Goal: Information Seeking & Learning: Learn about a topic

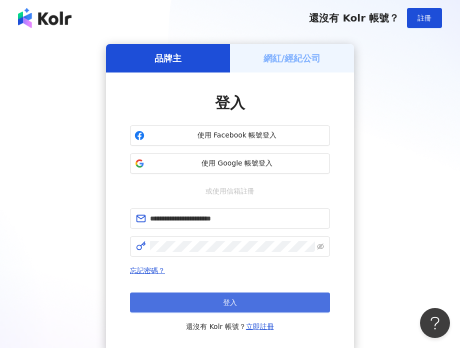
click at [244, 303] on button "登入" at bounding box center [230, 302] width 200 height 20
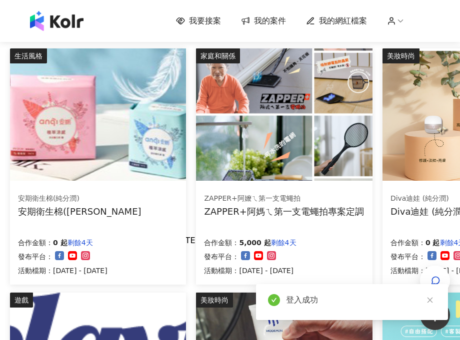
scroll to position [55, 0]
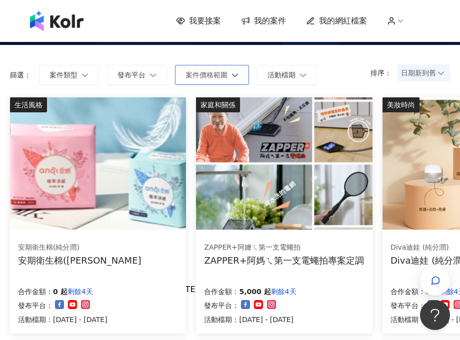
click at [224, 80] on button "案件價格範圍" at bounding box center [212, 75] width 74 height 20
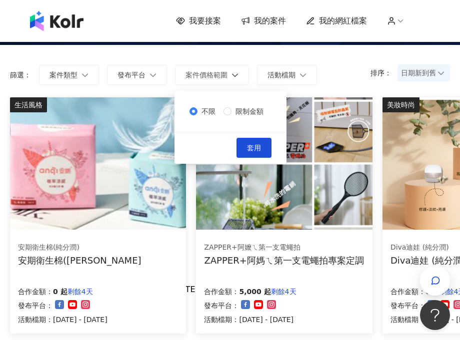
click at [414, 69] on span "日期新到舊" at bounding box center [423, 72] width 45 height 15
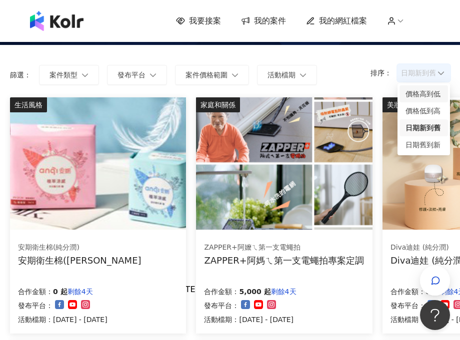
click at [418, 93] on div "價格高到低" at bounding box center [423, 93] width 36 height 11
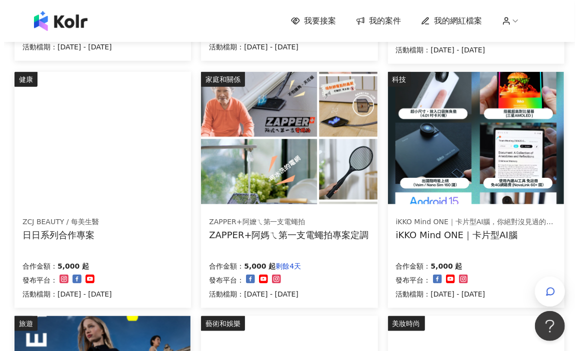
scroll to position [305, 0]
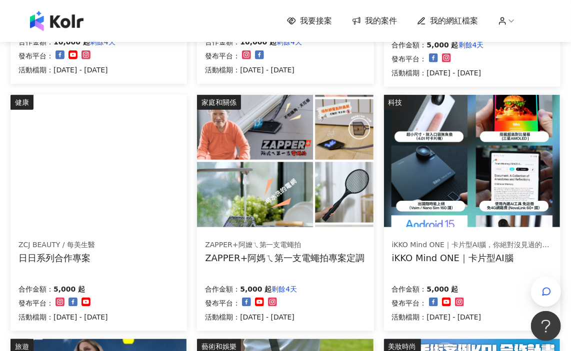
click at [459, 134] on img at bounding box center [472, 161] width 176 height 132
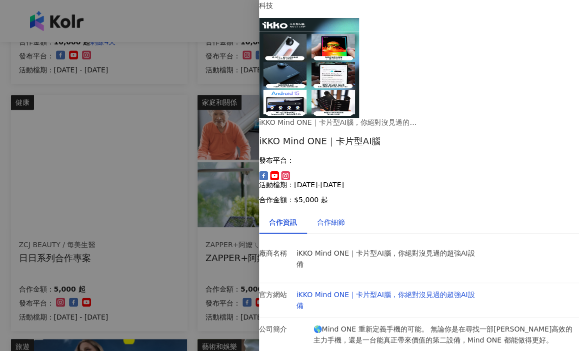
click at [345, 217] on div "合作細節" at bounding box center [331, 222] width 28 height 11
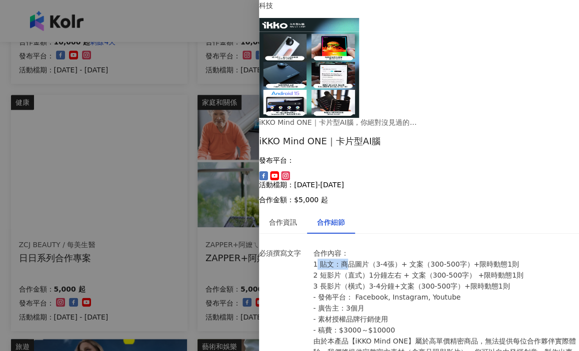
drag, startPoint x: 321, startPoint y: 165, endPoint x: 348, endPoint y: 165, distance: 27.0
click at [348, 248] on p "合作內容： 1 貼文：商品圖片（3-4張）+ 文案（300-500字）+限時動態1則 2 短影片（直式）1分鐘左右 + 文案（300-500字） +限時動態1…" at bounding box center [446, 347] width 266 height 198
drag, startPoint x: 351, startPoint y: 177, endPoint x: 362, endPoint y: 175, distance: 10.6
click at [362, 248] on p "合作內容： 1 貼文：商品圖片（3-4張）+ 文案（300-500字）+限時動態1則 2 短影片（直式）1分鐘左右 + 文案（300-500字） +限時動態1…" at bounding box center [446, 347] width 266 height 198
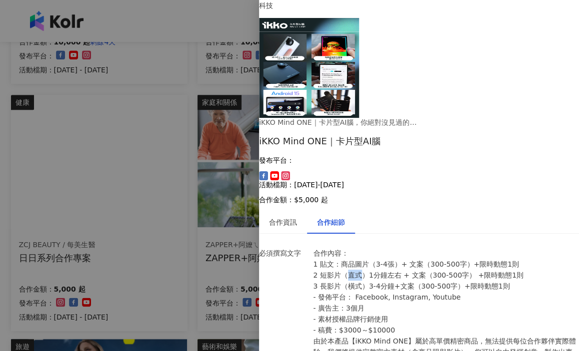
click at [362, 248] on p "合作內容： 1 貼文：商品圖片（3-4張）+ 文案（300-500字）+限時動態1則 2 短影片（直式）1分鐘左右 + 文案（300-500字） +限時動態1…" at bounding box center [446, 347] width 266 height 198
click at [293, 217] on div "合作資訊" at bounding box center [283, 222] width 28 height 11
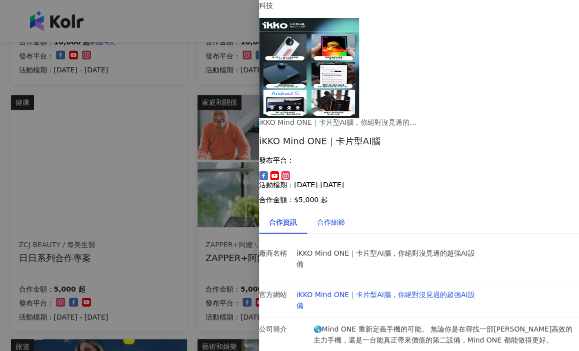
click at [327, 217] on div "合作細節" at bounding box center [331, 222] width 28 height 11
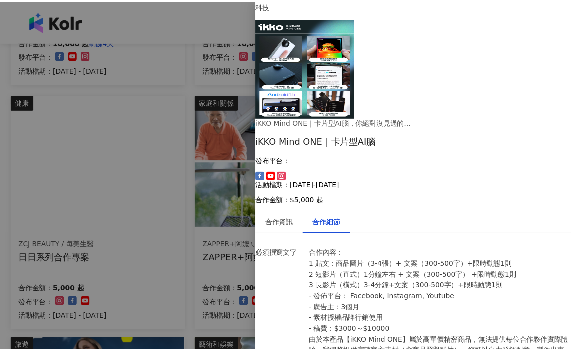
scroll to position [839, 0]
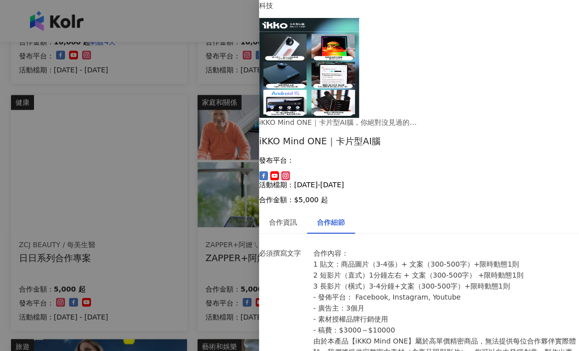
click at [214, 199] on div at bounding box center [289, 175] width 579 height 351
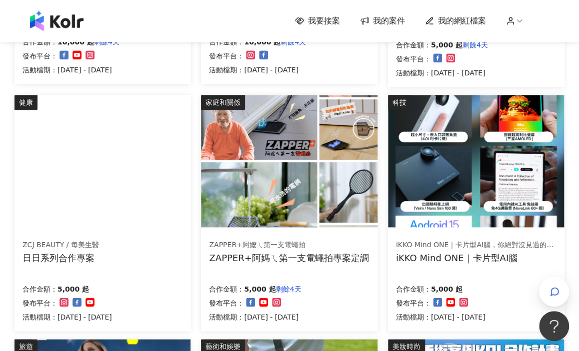
click at [214, 199] on img at bounding box center [289, 161] width 176 height 132
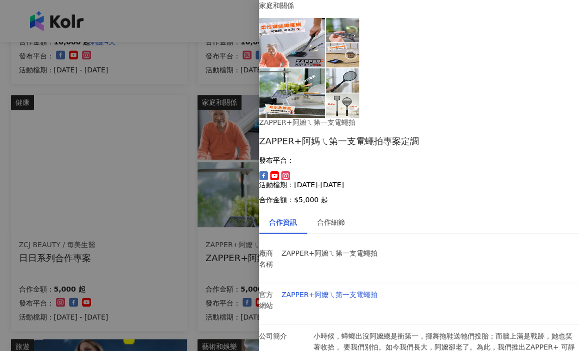
click at [214, 199] on div at bounding box center [289, 175] width 579 height 351
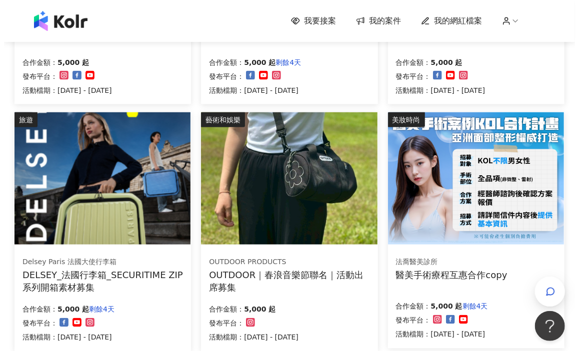
scroll to position [555, 0]
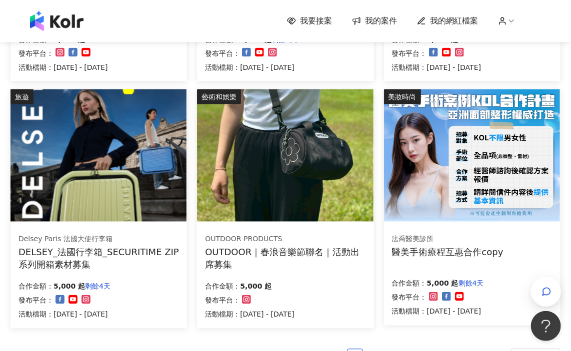
click at [231, 193] on img at bounding box center [285, 155] width 176 height 132
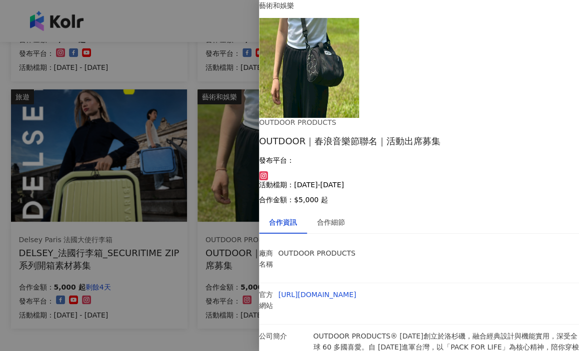
scroll to position [10, 0]
click at [337, 211] on div "合作細節" at bounding box center [331, 222] width 48 height 23
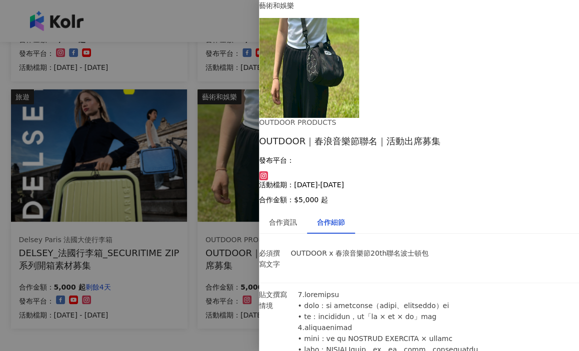
drag, startPoint x: 409, startPoint y: 187, endPoint x: 458, endPoint y: 187, distance: 49.0
drag, startPoint x: 381, startPoint y: 172, endPoint x: 392, endPoint y: 179, distance: 13.2
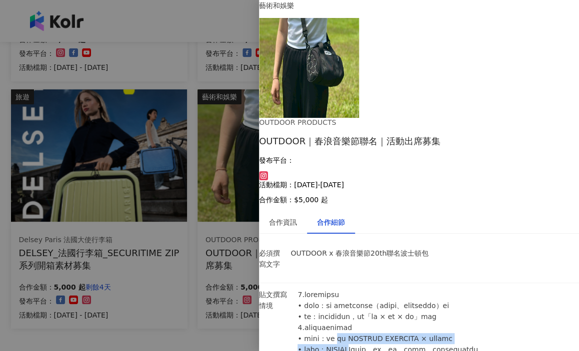
click at [297, 217] on div "合作資訊" at bounding box center [283, 222] width 28 height 11
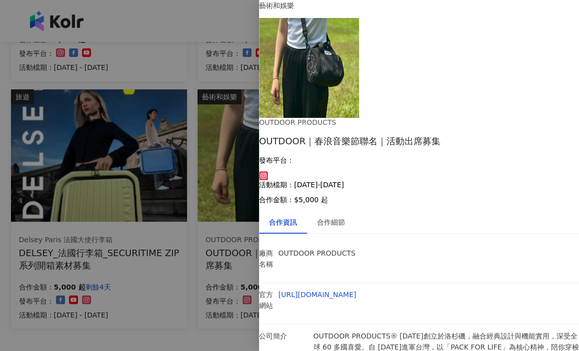
scroll to position [10, 0]
click at [340, 217] on div "合作細節" at bounding box center [331, 222] width 28 height 11
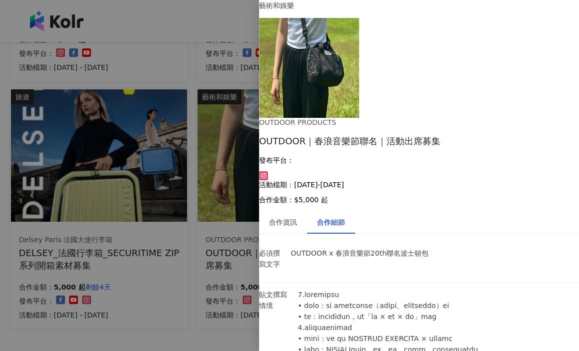
scroll to position [60, 0]
drag, startPoint x: 367, startPoint y: 166, endPoint x: 382, endPoint y: 178, distance: 19.1
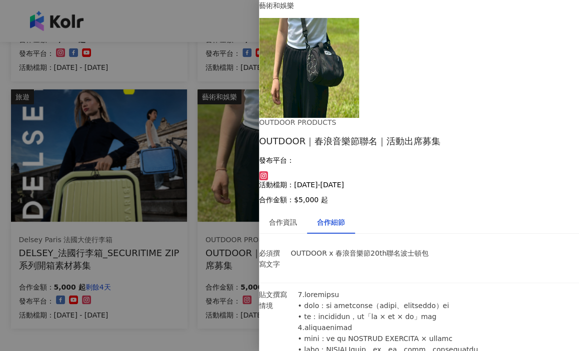
scroll to position [110, 0]
drag, startPoint x: 357, startPoint y: 148, endPoint x: 372, endPoint y: 159, distance: 18.5
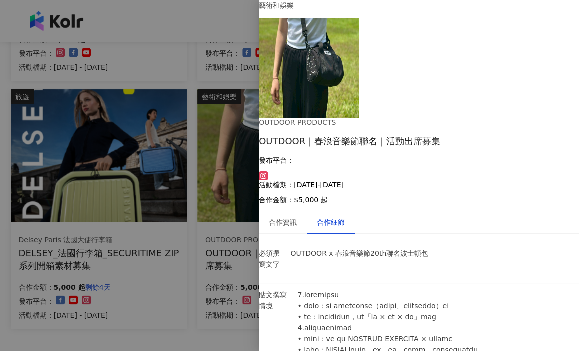
drag, startPoint x: 366, startPoint y: 183, endPoint x: 380, endPoint y: 183, distance: 14.0
drag, startPoint x: 376, startPoint y: 175, endPoint x: 442, endPoint y: 180, distance: 66.1
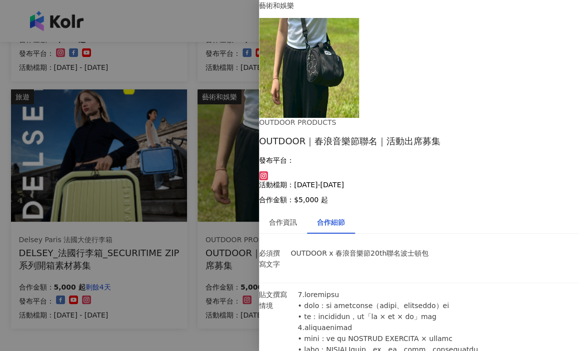
drag, startPoint x: 416, startPoint y: 199, endPoint x: 436, endPoint y: 195, distance: 19.9
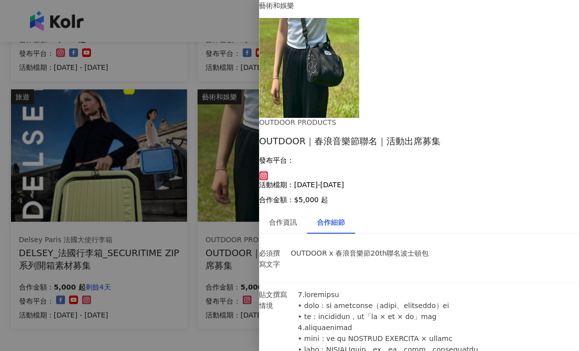
drag, startPoint x: 380, startPoint y: 194, endPoint x: 438, endPoint y: 196, distance: 57.5
drag, startPoint x: 391, startPoint y: 206, endPoint x: 412, endPoint y: 203, distance: 21.1
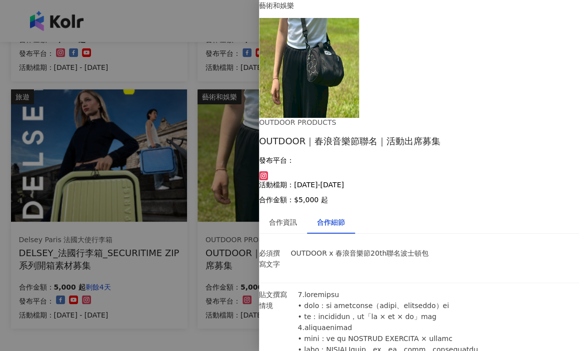
drag, startPoint x: 380, startPoint y: 221, endPoint x: 396, endPoint y: 221, distance: 16.5
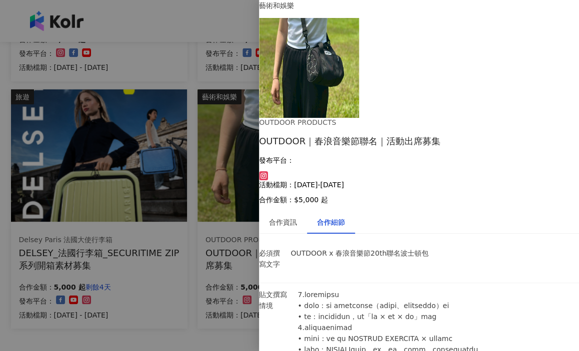
drag, startPoint x: 404, startPoint y: 219, endPoint x: 426, endPoint y: 220, distance: 22.5
drag, startPoint x: 333, startPoint y: 229, endPoint x: 355, endPoint y: 231, distance: 21.6
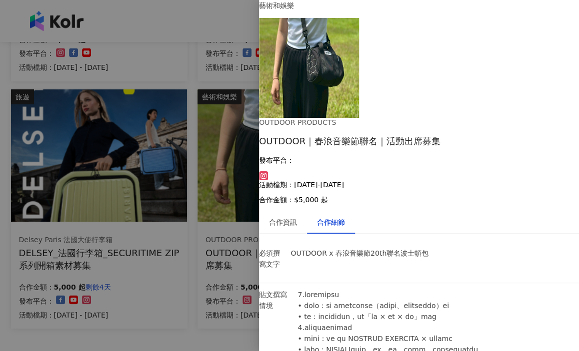
drag, startPoint x: 360, startPoint y: 228, endPoint x: 379, endPoint y: 230, distance: 19.2
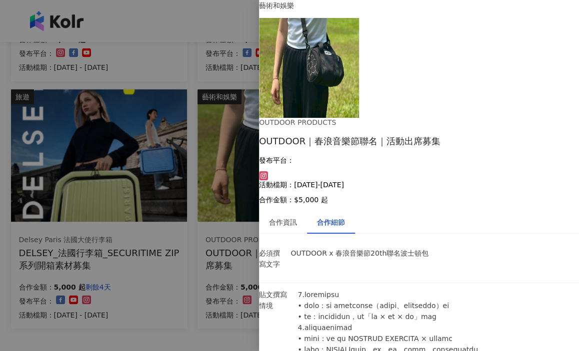
scroll to position [708, 0]
drag, startPoint x: 401, startPoint y: 196, endPoint x: 422, endPoint y: 195, distance: 20.6
drag, startPoint x: 393, startPoint y: 257, endPoint x: 406, endPoint y: 255, distance: 12.7
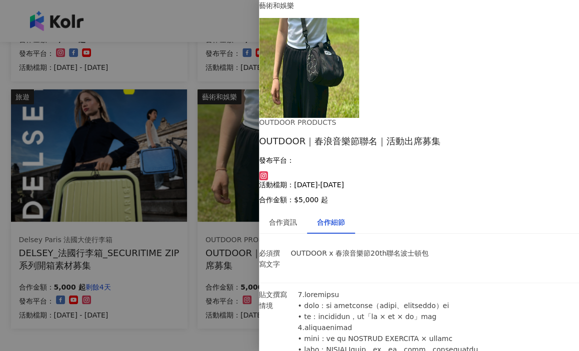
drag, startPoint x: 394, startPoint y: 263, endPoint x: 423, endPoint y: 263, distance: 29.5
drag, startPoint x: 412, startPoint y: 276, endPoint x: 418, endPoint y: 277, distance: 6.0
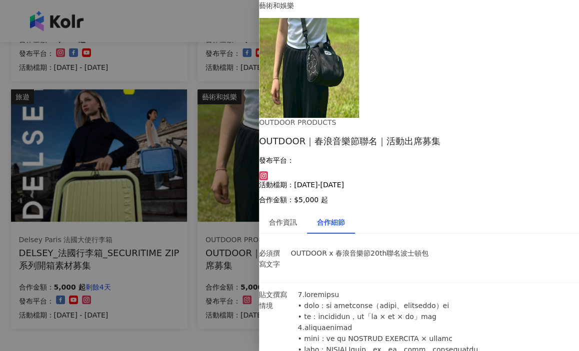
click at [307, 211] on div "合作資訊" at bounding box center [283, 222] width 48 height 23
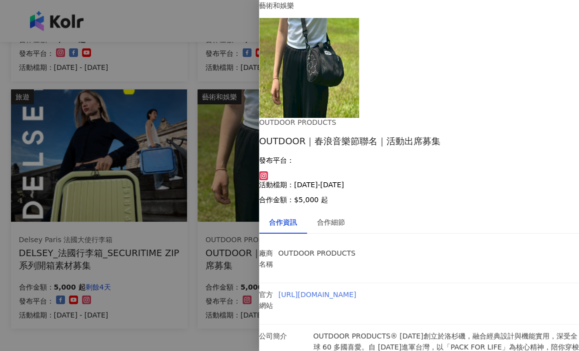
click at [356, 291] on link "https://www.outdoorproducts.tw/" at bounding box center [317, 295] width 78 height 8
click at [345, 217] on div "合作細節" at bounding box center [331, 222] width 28 height 11
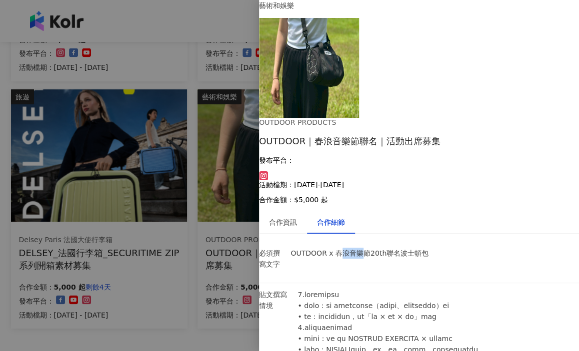
drag, startPoint x: 362, startPoint y: 145, endPoint x: 386, endPoint y: 143, distance: 24.6
click at [386, 248] on p "OUTDOOR x 春浪音樂節20th聯名波士頓包" at bounding box center [366, 253] width 153 height 11
click at [382, 248] on p "OUTDOOR x 春浪音樂節20th聯名波士頓包" at bounding box center [366, 253] width 153 height 11
drag, startPoint x: 356, startPoint y: 142, endPoint x: 406, endPoint y: 140, distance: 50.5
click at [406, 248] on p "OUTDOOR x 春浪音樂節20th聯名波士頓包" at bounding box center [366, 253] width 153 height 11
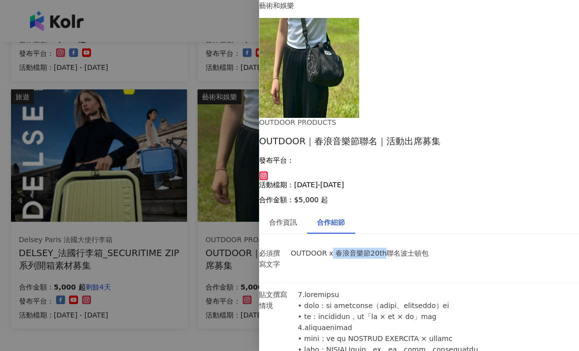
copy p "春浪音樂節20th"
click at [128, 209] on div at bounding box center [289, 175] width 579 height 351
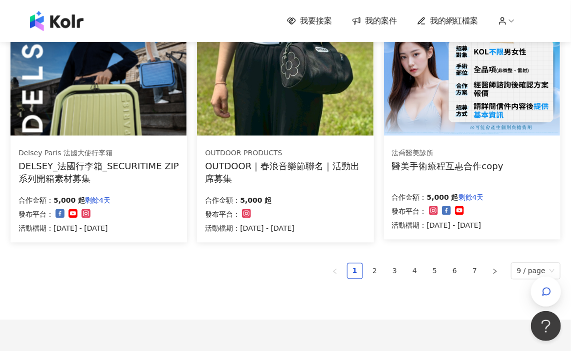
scroll to position [655, 0]
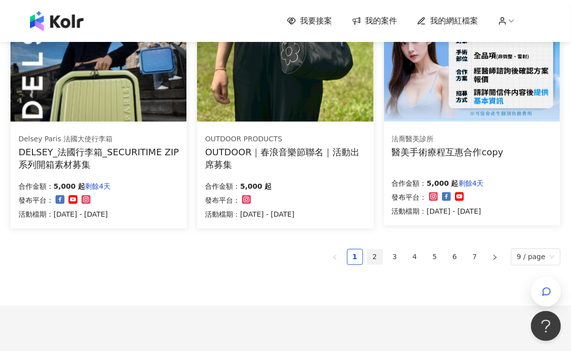
click at [374, 255] on link "2" at bounding box center [374, 257] width 15 height 15
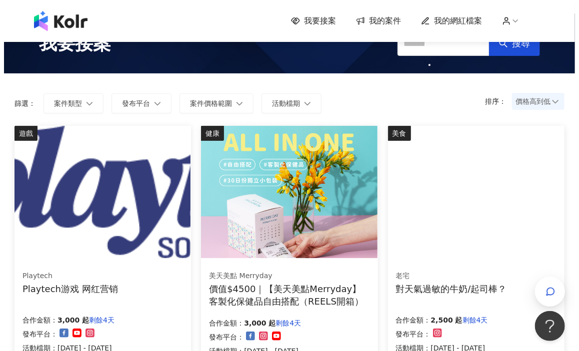
scroll to position [50, 0]
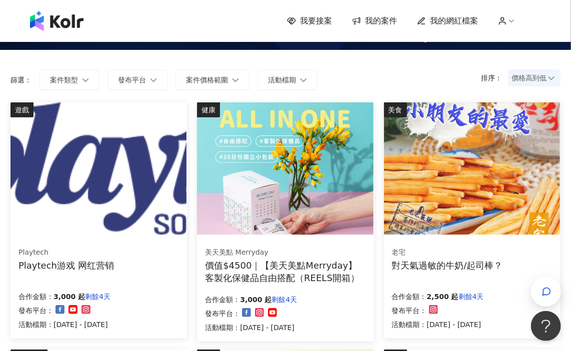
click at [91, 181] on img at bounding box center [98, 168] width 176 height 132
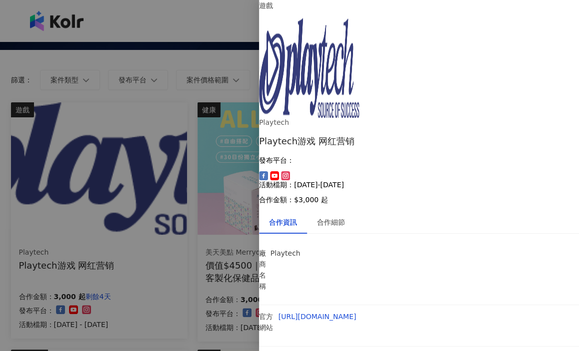
drag, startPoint x: 372, startPoint y: 207, endPoint x: 492, endPoint y: 209, distance: 119.5
drag, startPoint x: 362, startPoint y: 206, endPoint x: 529, endPoint y: 218, distance: 167.4
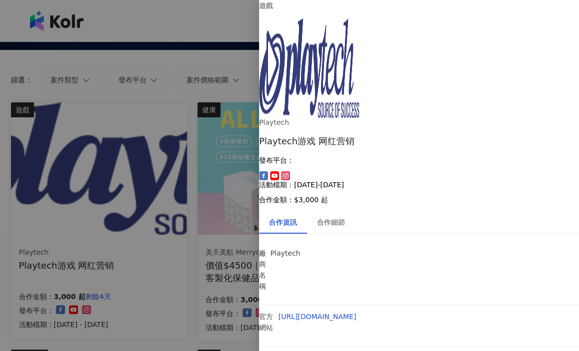
drag, startPoint x: 332, startPoint y: 206, endPoint x: 526, endPoint y: 231, distance: 195.1
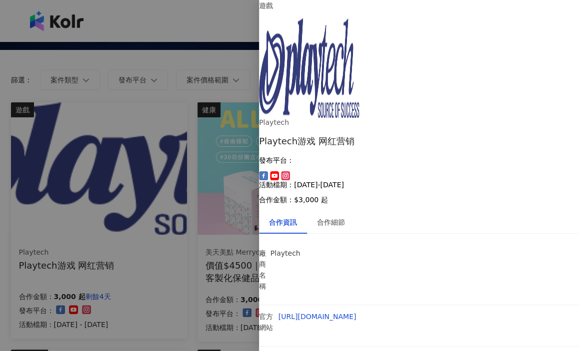
click at [334, 217] on div "合作細節" at bounding box center [331, 222] width 28 height 11
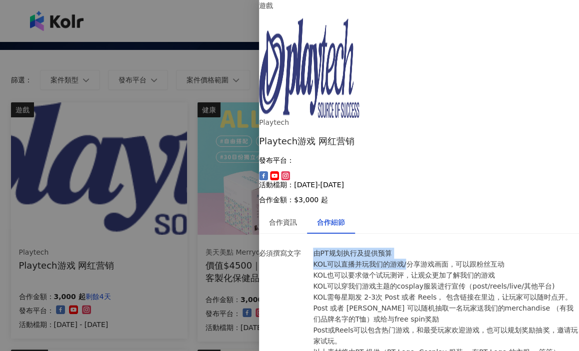
drag, startPoint x: 320, startPoint y: 144, endPoint x: 410, endPoint y: 152, distance: 90.8
click at [410, 248] on p "由PT规划执行及提供预算 KOL可以直播并玩我们的游戏/分享游戏画面，可以跟粉丝互动 KOL也可以要求做个试玩测评，让观众更加了解我们的游戏 KOL可以穿我们…" at bounding box center [446, 303] width 266 height 110
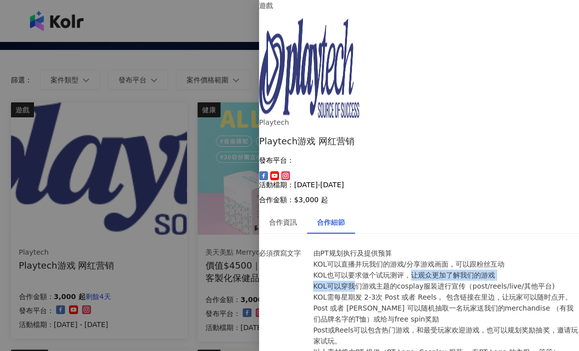
drag, startPoint x: 356, startPoint y: 170, endPoint x: 414, endPoint y: 168, distance: 58.5
click at [414, 248] on p "由PT规划执行及提供预算 KOL可以直播并玩我们的游戏/分享游戏画面，可以跟粉丝互动 KOL也可以要求做个试玩测评，让观众更加了解我们的游戏 KOL可以穿我们…" at bounding box center [446, 303] width 266 height 110
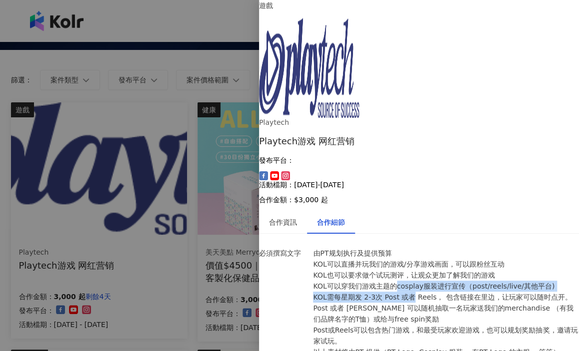
drag, startPoint x: 402, startPoint y: 173, endPoint x: 415, endPoint y: 184, distance: 17.4
click at [415, 248] on p "由PT规划执行及提供预算 KOL可以直播并玩我们的游戏/分享游戏画面，可以跟粉丝互动 KOL也可以要求做个试玩测评，让观众更加了解我们的游戏 KOL可以穿我们…" at bounding box center [446, 303] width 266 height 110
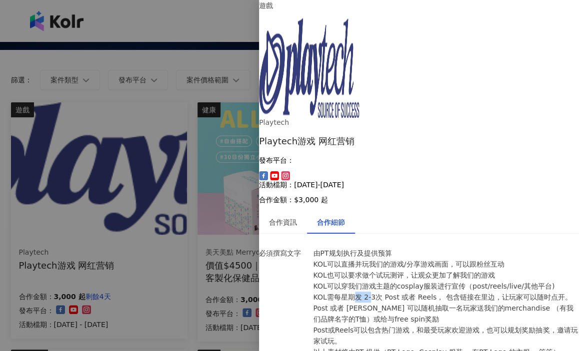
drag, startPoint x: 355, startPoint y: 187, endPoint x: 372, endPoint y: 188, distance: 17.1
click at [372, 248] on p "由PT规划执行及提供预算 KOL可以直播并玩我们的游戏/分享游戏画面，可以跟粉丝互动 KOL也可以要求做个试玩测评，让观众更加了解我们的游戏 KOL可以穿我们…" at bounding box center [446, 303] width 266 height 110
click at [373, 248] on p "由PT规划执行及提供预算 KOL可以直播并玩我们的游戏/分享游戏画面，可以跟粉丝互动 KOL也可以要求做个试玩测评，让观众更加了解我们的游戏 KOL可以穿我们…" at bounding box center [446, 303] width 266 height 110
click at [241, 256] on div at bounding box center [289, 175] width 579 height 351
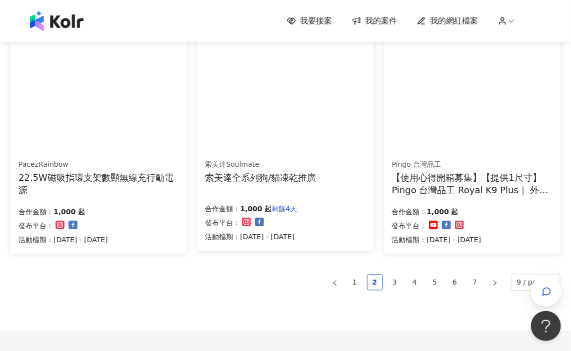
scroll to position [650, 0]
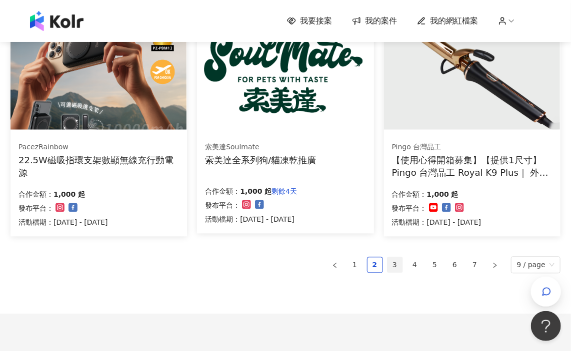
click at [400, 264] on link "3" at bounding box center [394, 265] width 15 height 15
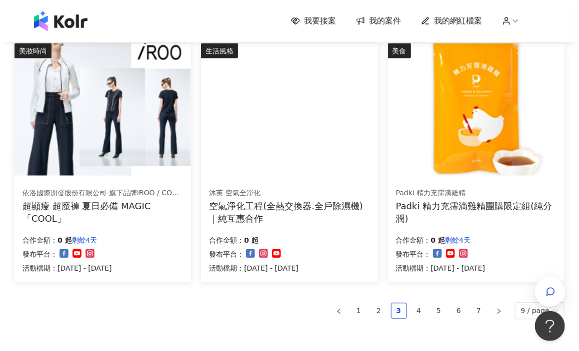
scroll to position [550, 0]
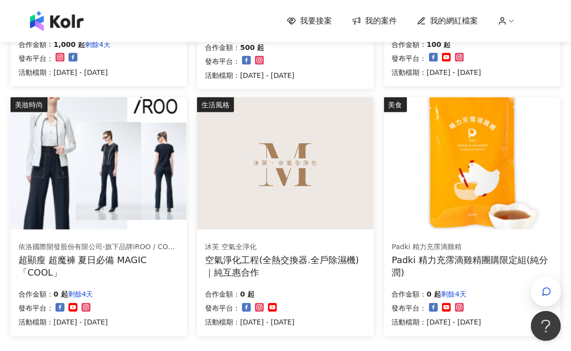
click at [298, 256] on div "空氣淨化工程(全熱交換器.全戶除濕機)｜純互惠合作" at bounding box center [285, 266] width 160 height 25
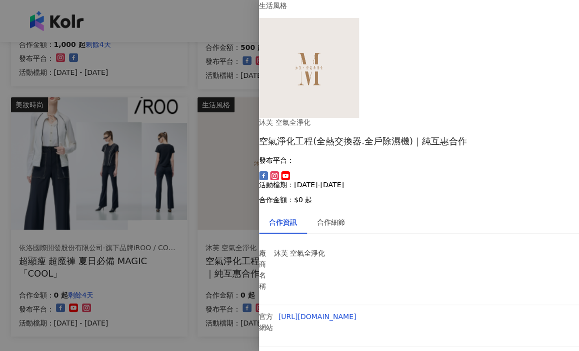
scroll to position [98, 0]
click at [141, 257] on div at bounding box center [289, 175] width 579 height 351
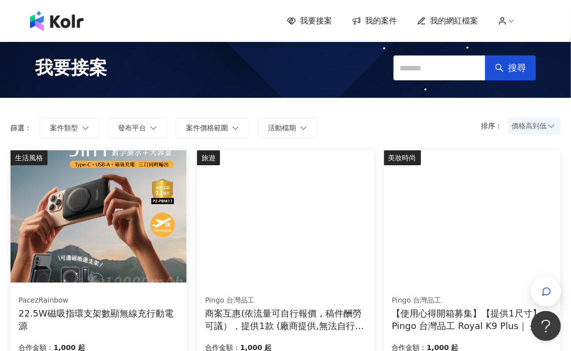
scroll to position [0, 0]
